Goal: Information Seeking & Learning: Learn about a topic

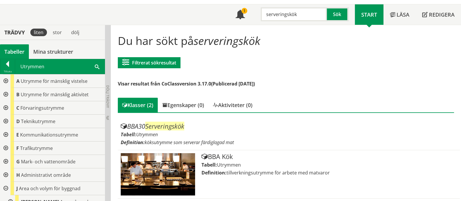
scroll to position [109, 0]
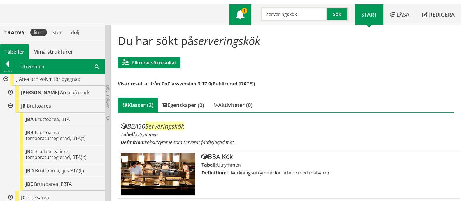
drag, startPoint x: 314, startPoint y: 14, endPoint x: 248, endPoint y: 10, distance: 65.5
click at [251, 11] on div "Meny 1 serveringskök Sök" at bounding box center [292, 14] width 126 height 20
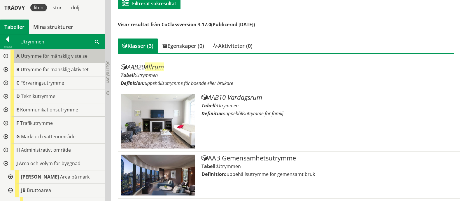
click at [27, 53] on body "AMA AMA Beskrivningsverktyg AMA Funktion BSAB Bygginfo Byggjura Byggkatalogen B…" at bounding box center [230, 11] width 461 height 201
click at [7, 58] on div at bounding box center [5, 56] width 11 height 13
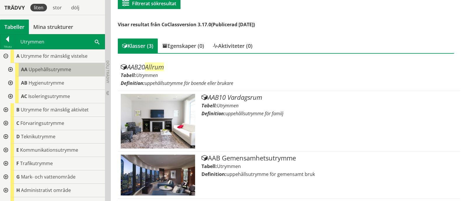
click at [45, 73] on div "AA Uppehållsutrymme" at bounding box center [60, 69] width 90 height 13
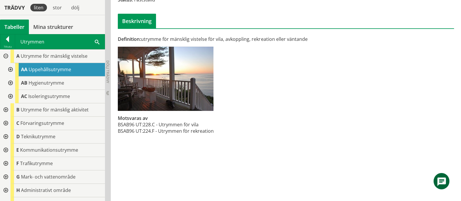
click at [10, 70] on div at bounding box center [10, 69] width 11 height 13
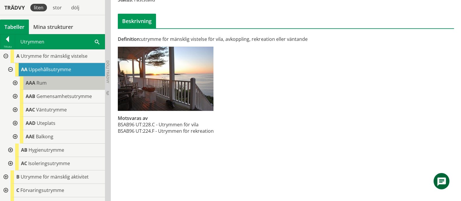
click at [58, 85] on div "AAA Rum" at bounding box center [62, 82] width 85 height 13
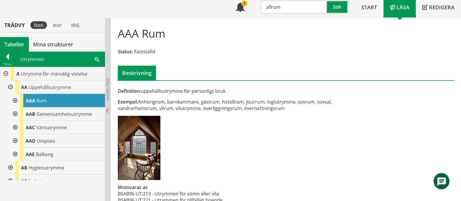
scroll to position [53, 0]
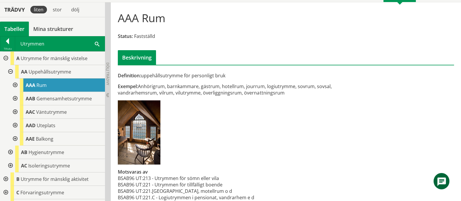
click at [15, 85] on div at bounding box center [14, 85] width 11 height 13
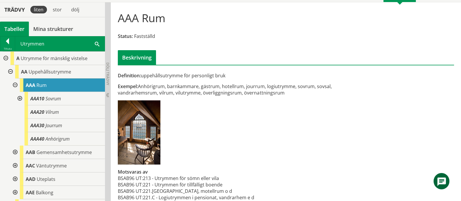
click at [20, 98] on div at bounding box center [19, 98] width 11 height 13
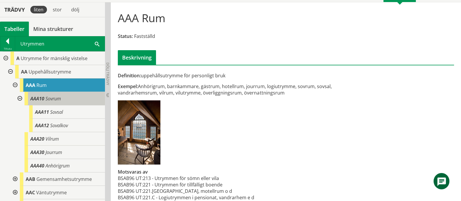
click at [46, 99] on span "Sovrum" at bounding box center [53, 98] width 15 height 6
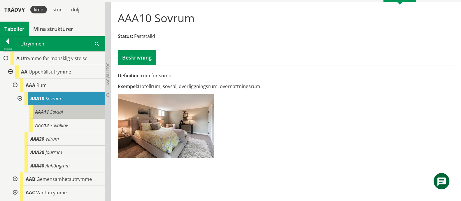
click at [65, 110] on div "AAA11 Sovsal" at bounding box center [67, 111] width 76 height 13
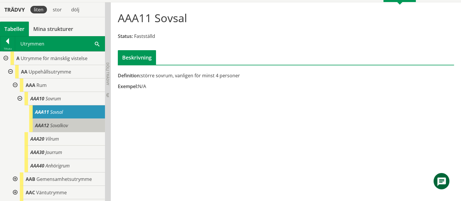
click at [64, 130] on div "AAA12 Sovalkov" at bounding box center [67, 125] width 76 height 13
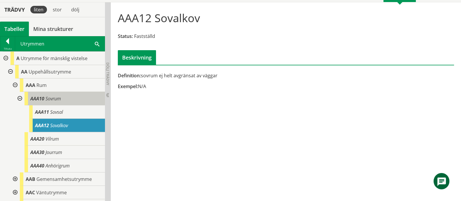
click at [55, 103] on div "AAA10 Sovrum" at bounding box center [65, 98] width 81 height 13
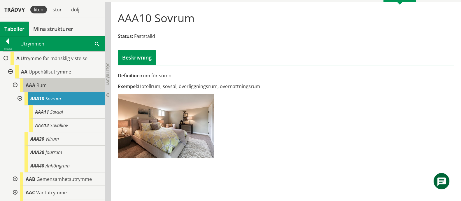
click at [49, 87] on div "AAA Rum" at bounding box center [62, 85] width 85 height 13
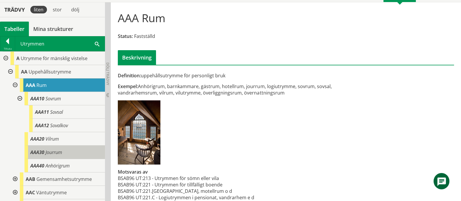
click at [73, 153] on div "AAA30 Jourrum" at bounding box center [65, 152] width 81 height 13
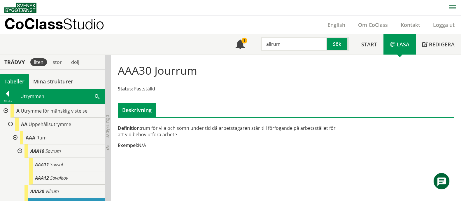
click at [286, 42] on input "allrum" at bounding box center [294, 44] width 66 height 14
drag, startPoint x: 286, startPoint y: 42, endPoint x: 258, endPoint y: 46, distance: 28.8
click at [258, 46] on div "allrum Sök" at bounding box center [304, 42] width 104 height 17
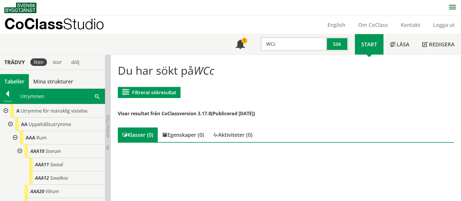
click at [296, 48] on input "WCc" at bounding box center [294, 44] width 66 height 14
type input "WC"
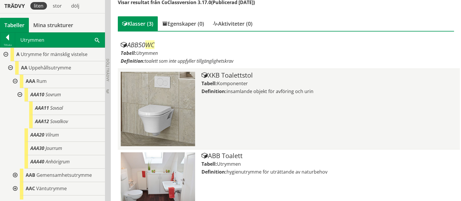
scroll to position [117, 0]
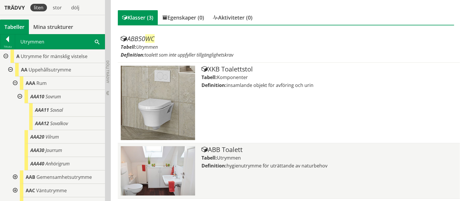
click at [232, 152] on div "ABB Toalett" at bounding box center [330, 149] width 256 height 7
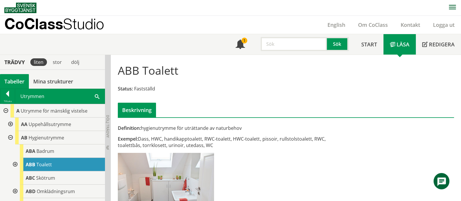
click at [14, 163] on div at bounding box center [14, 164] width 11 height 13
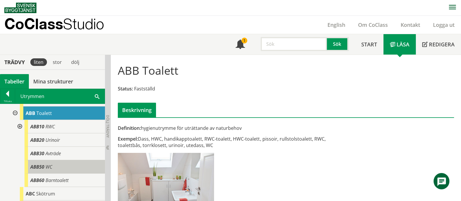
scroll to position [36, 0]
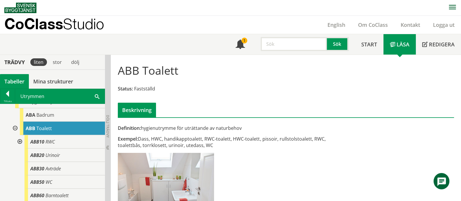
click at [20, 140] on div at bounding box center [19, 141] width 11 height 13
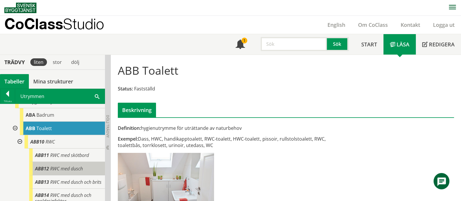
click at [78, 167] on span "RWC med dusch" at bounding box center [66, 168] width 33 height 6
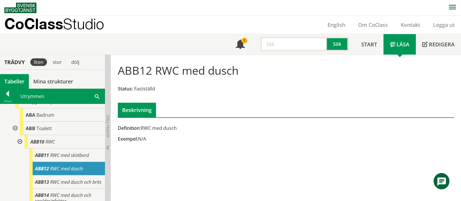
click at [288, 42] on input "text" at bounding box center [294, 44] width 66 height 14
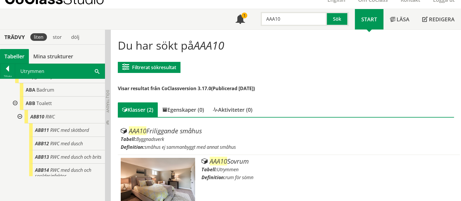
scroll to position [37, 0]
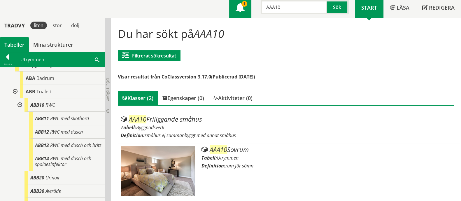
drag, startPoint x: 295, startPoint y: 11, endPoint x: 247, endPoint y: 9, distance: 47.6
click at [250, 9] on div "Meny 1 AAA10 Sök" at bounding box center [292, 7] width 126 height 20
type input "Allrum"
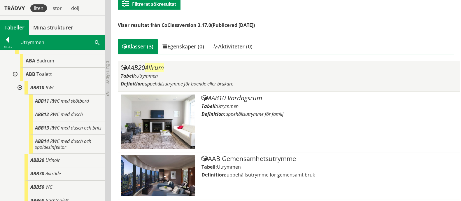
scroll to position [89, 0]
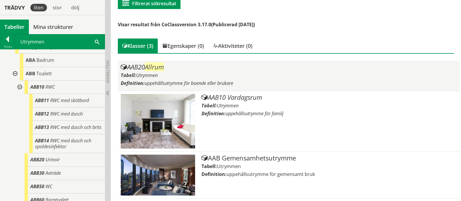
click at [250, 73] on div "Tabell: Utrymmen" at bounding box center [289, 75] width 336 height 6
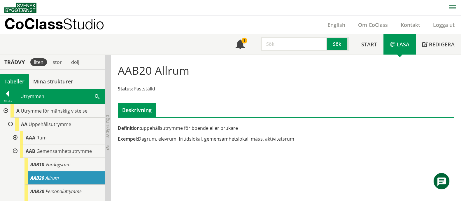
click at [283, 48] on input "text" at bounding box center [294, 44] width 66 height 14
paste input "Jourrum"
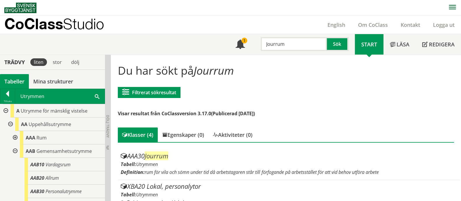
drag, startPoint x: 292, startPoint y: 43, endPoint x: 229, endPoint y: 42, distance: 63.1
click at [229, 42] on div "Meny 1 Jourrum Sök Start Läsa" at bounding box center [232, 44] width 457 height 20
paste input "Serveringskök"
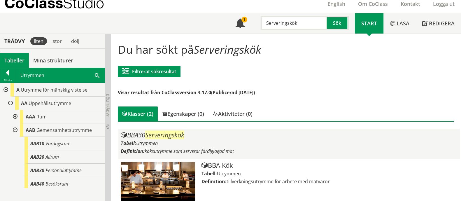
scroll to position [30, 0]
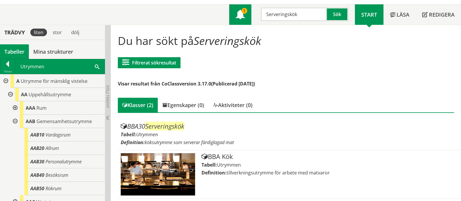
drag, startPoint x: 298, startPoint y: 15, endPoint x: 251, endPoint y: 16, distance: 47.3
click at [251, 16] on div "Meny 1 Serveringskök Sök" at bounding box center [292, 14] width 126 height 20
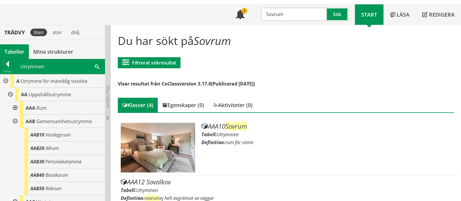
drag, startPoint x: 298, startPoint y: 14, endPoint x: 222, endPoint y: 14, distance: 75.9
click at [222, 14] on div "Meny 1 Sovrum Sök Start Läsa Redigera" at bounding box center [232, 14] width 457 height 20
paste input "Omklädning"
type input "Omklädning"
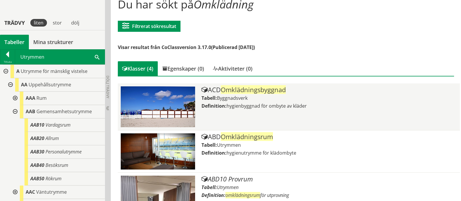
scroll to position [103, 0]
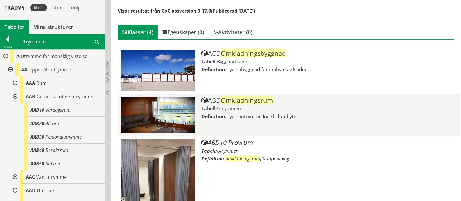
click at [255, 109] on div "Tabell: Utrymmen" at bounding box center [330, 108] width 256 height 6
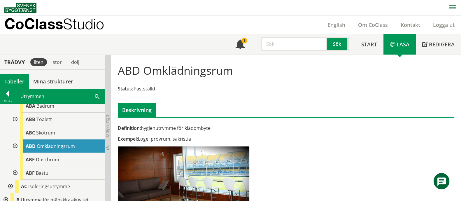
scroll to position [36, 0]
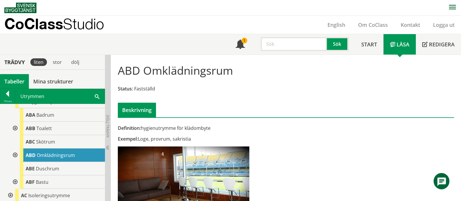
click at [14, 154] on div at bounding box center [14, 155] width 11 height 13
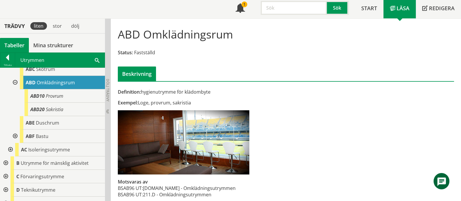
scroll to position [42, 0]
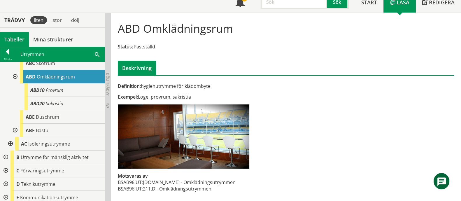
drag, startPoint x: 118, startPoint y: 83, endPoint x: 205, endPoint y: 84, distance: 87.3
click at [205, 84] on div "Definition: hygienutrymme för klädombyte" at bounding box center [229, 86] width 222 height 6
click at [13, 10] on div "Meny 1 Sök Start Läsa" at bounding box center [232, 2] width 457 height 20
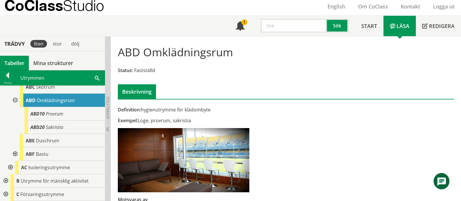
scroll to position [0, 0]
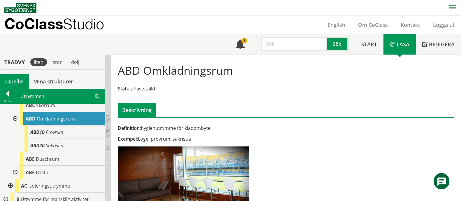
click at [267, 44] on input "text" at bounding box center [294, 44] width 66 height 14
type input "WC"
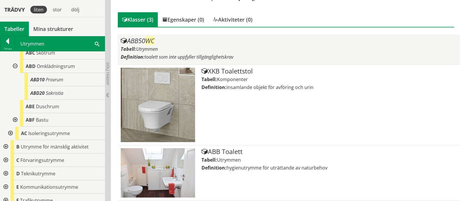
scroll to position [117, 0]
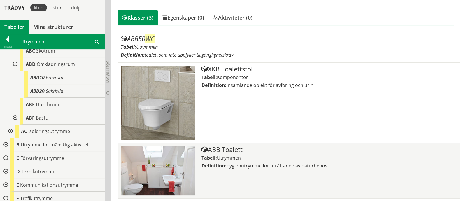
click at [262, 168] on div "ABB Toalett Tabell: Utrymmen Definition: hygienutrymme för uträttande av naturb…" at bounding box center [330, 171] width 256 height 50
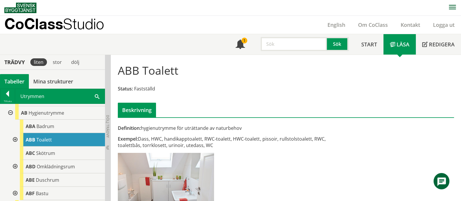
scroll to position [36, 0]
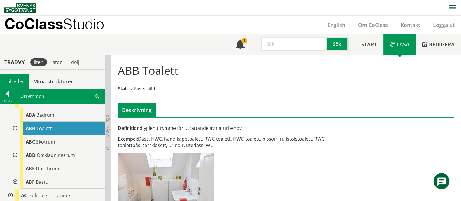
click at [15, 128] on div at bounding box center [14, 128] width 11 height 13
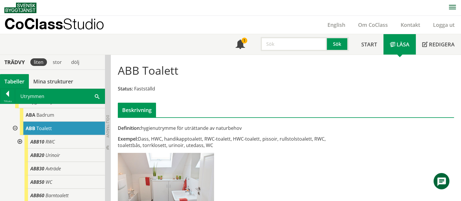
click at [20, 141] on div at bounding box center [19, 141] width 11 height 13
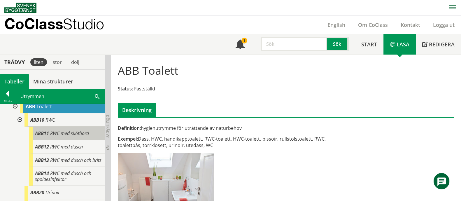
scroll to position [73, 0]
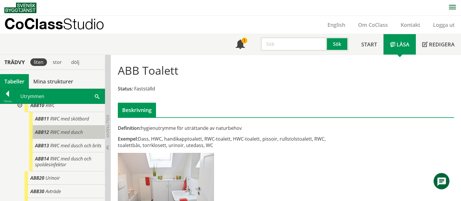
click at [64, 132] on span "RWC med dusch" at bounding box center [66, 132] width 33 height 6
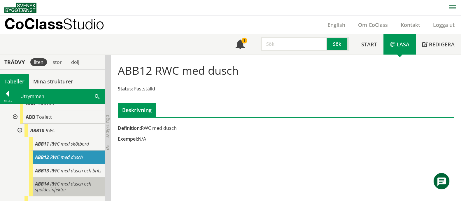
scroll to position [36, 0]
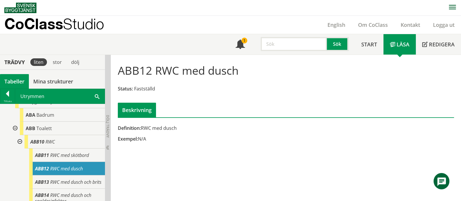
click at [279, 44] on input "text" at bounding box center [294, 44] width 66 height 14
paste input "Kontor"
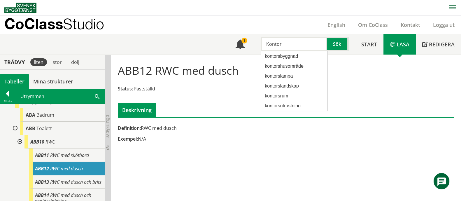
type input "Kontor"
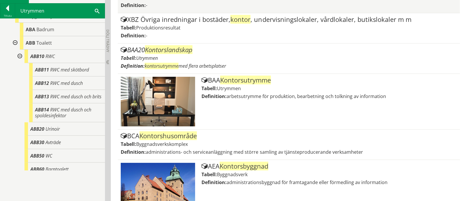
scroll to position [292, 0]
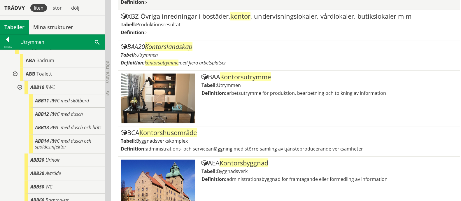
click at [288, 106] on div "BAA Kontorsutrymme Tabell: Utrymmen Definition: arbetsutrymme för produktion, b…" at bounding box center [330, 99] width 256 height 50
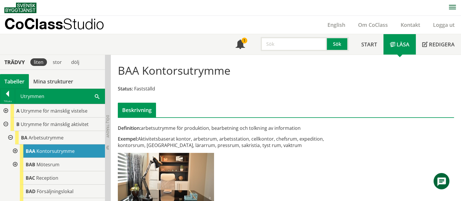
click at [15, 151] on div at bounding box center [14, 150] width 11 height 13
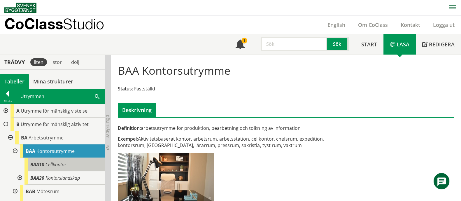
click at [76, 164] on div "BAA10 Cellkontor" at bounding box center [65, 164] width 81 height 13
